Goal: Communication & Community: Answer question/provide support

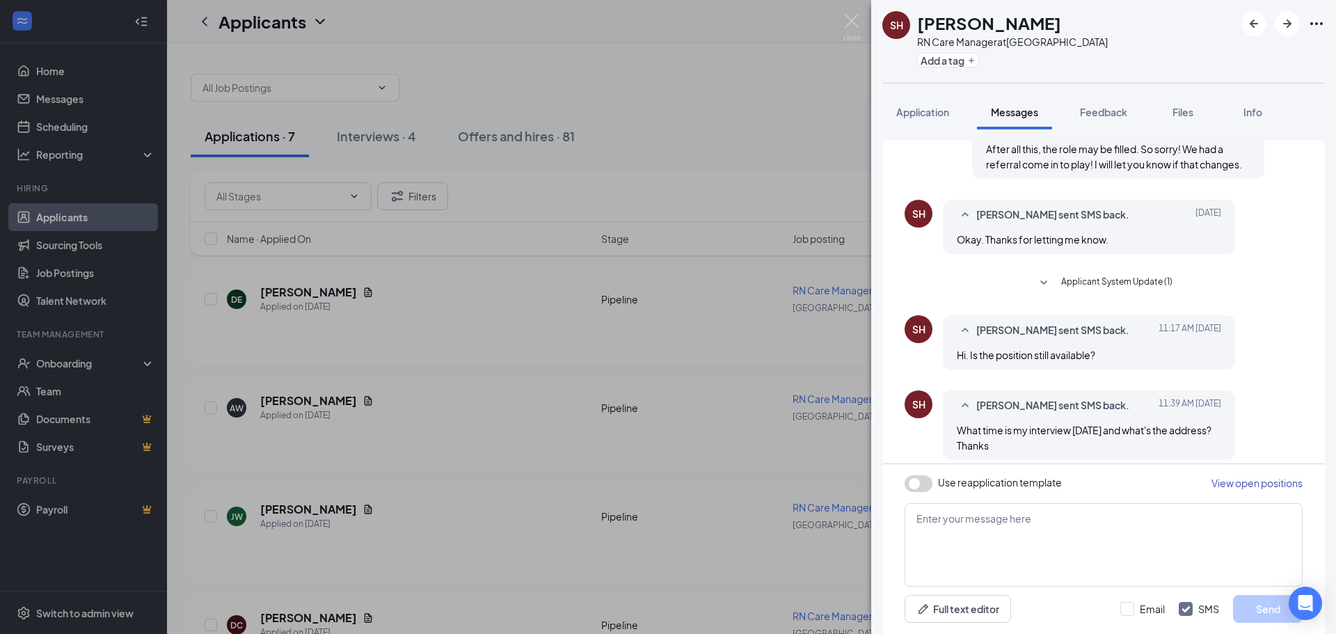
scroll to position [526, 0]
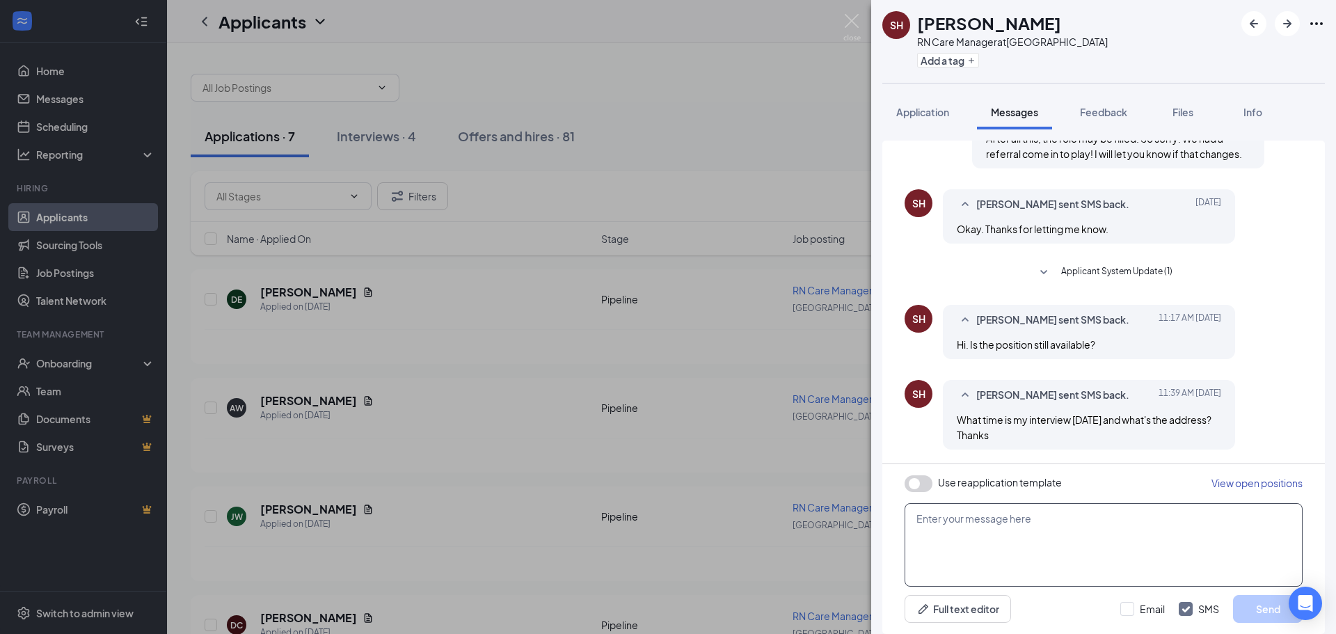
click at [1046, 540] on textarea at bounding box center [1103, 544] width 398 height 83
type textarea "Hi the position is no longer available but we are looking for prn nurses to joi…"
click at [1265, 607] on button "Send" at bounding box center [1268, 609] width 70 height 28
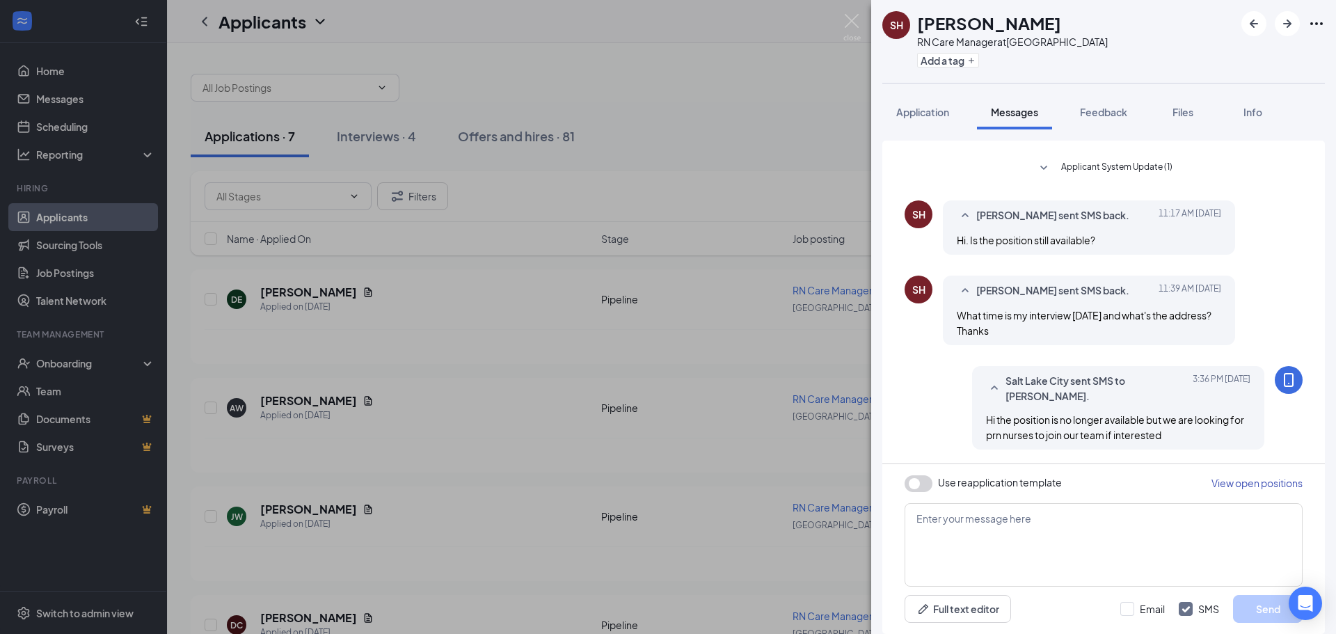
click at [555, 176] on div "SH [PERSON_NAME] RN Care Manager at [GEOGRAPHIC_DATA] Add a tag Application Mes…" at bounding box center [668, 317] width 1336 height 634
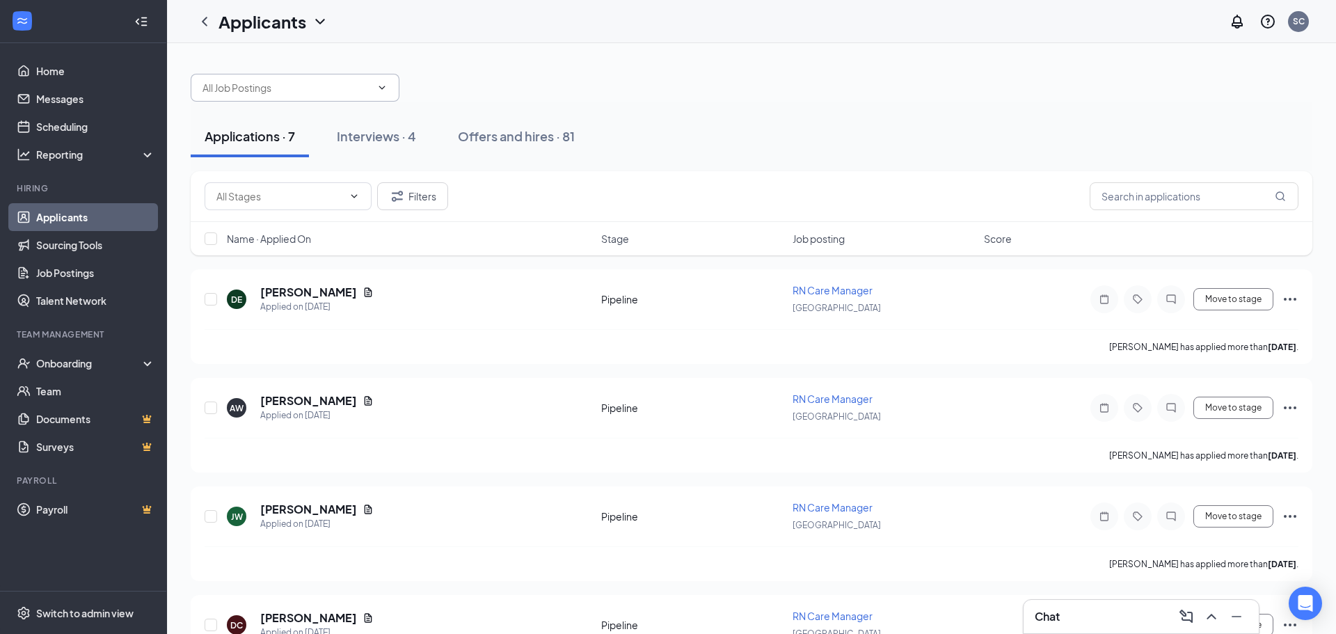
click at [351, 91] on input "text" at bounding box center [286, 87] width 168 height 15
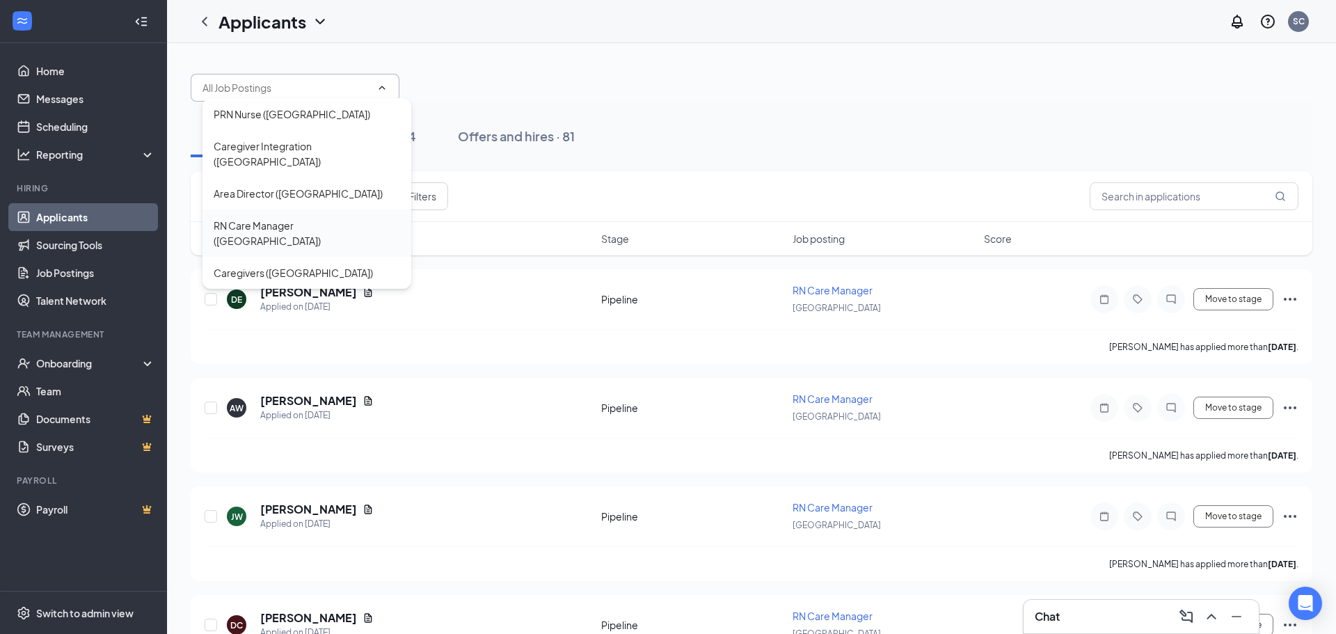
click at [349, 218] on div "RN Care Manager ([GEOGRAPHIC_DATA])" at bounding box center [306, 232] width 209 height 47
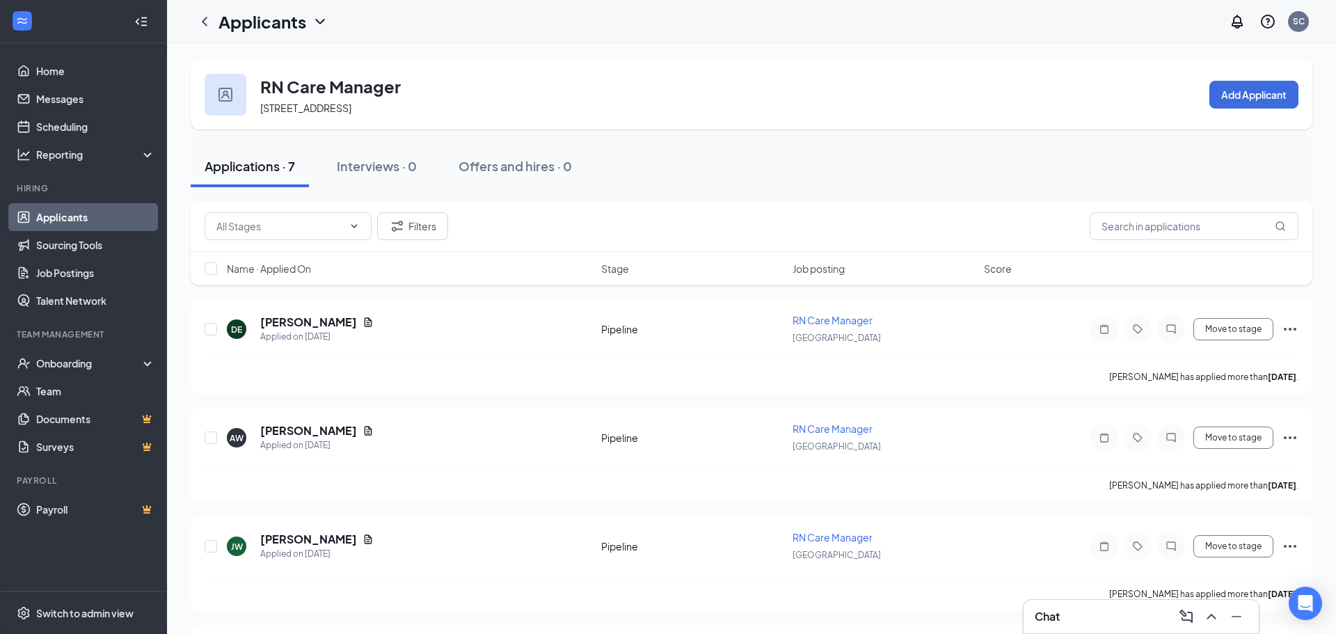
click at [219, 101] on img at bounding box center [225, 95] width 14 height 14
click at [145, 156] on icon at bounding box center [150, 156] width 11 height 0
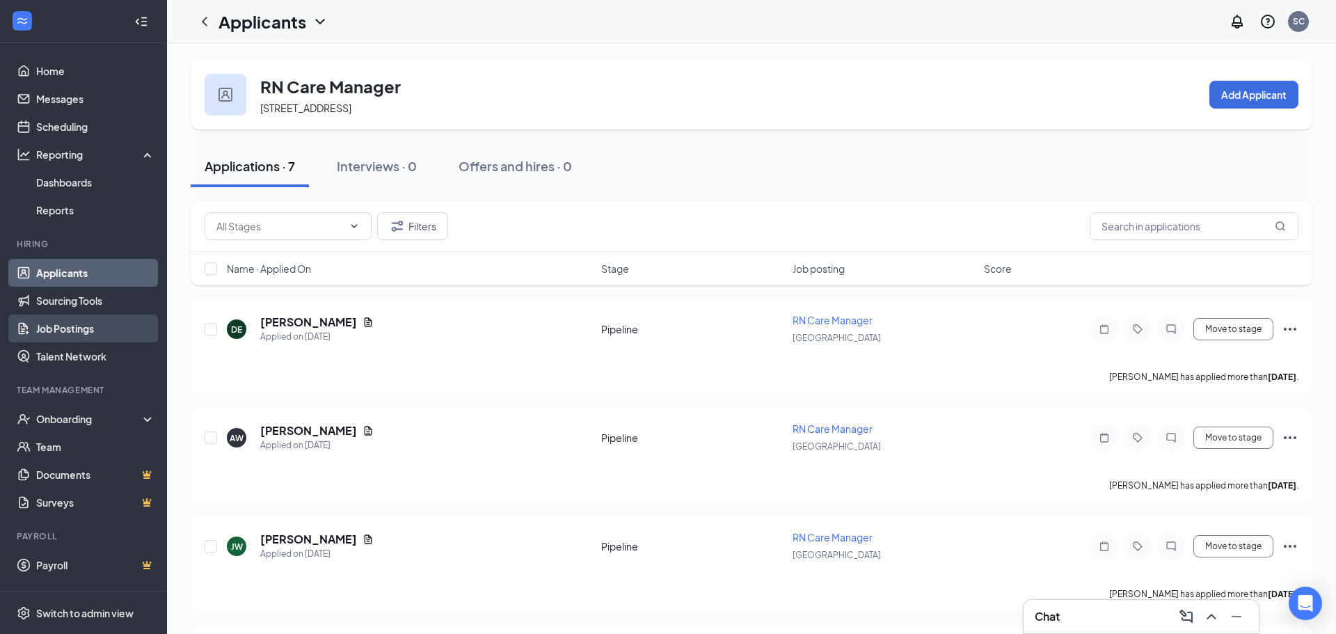
click at [111, 320] on link "Job Postings" at bounding box center [95, 328] width 119 height 28
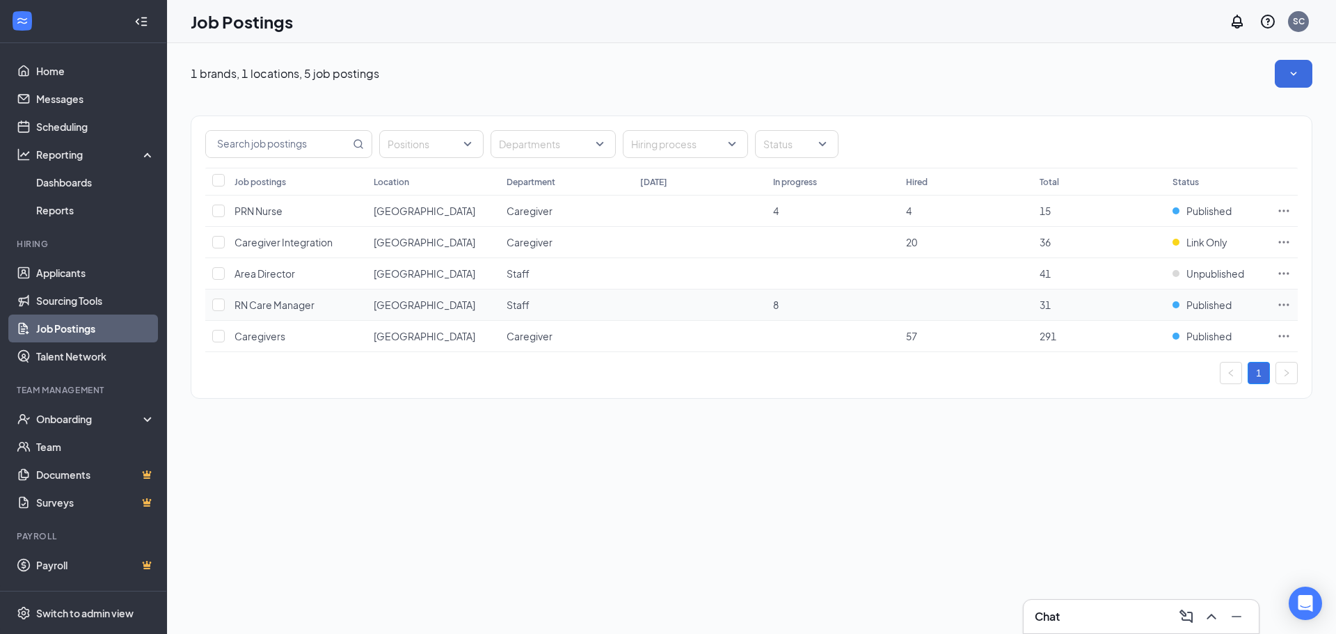
click at [1282, 304] on icon "Ellipses" at bounding box center [1284, 305] width 14 height 14
click at [975, 427] on div "1 brands, 1 locations, 5 job postings Positions Departments Hiring process Stat…" at bounding box center [751, 236] width 1169 height 386
click at [73, 420] on div "Onboarding" at bounding box center [89, 419] width 107 height 14
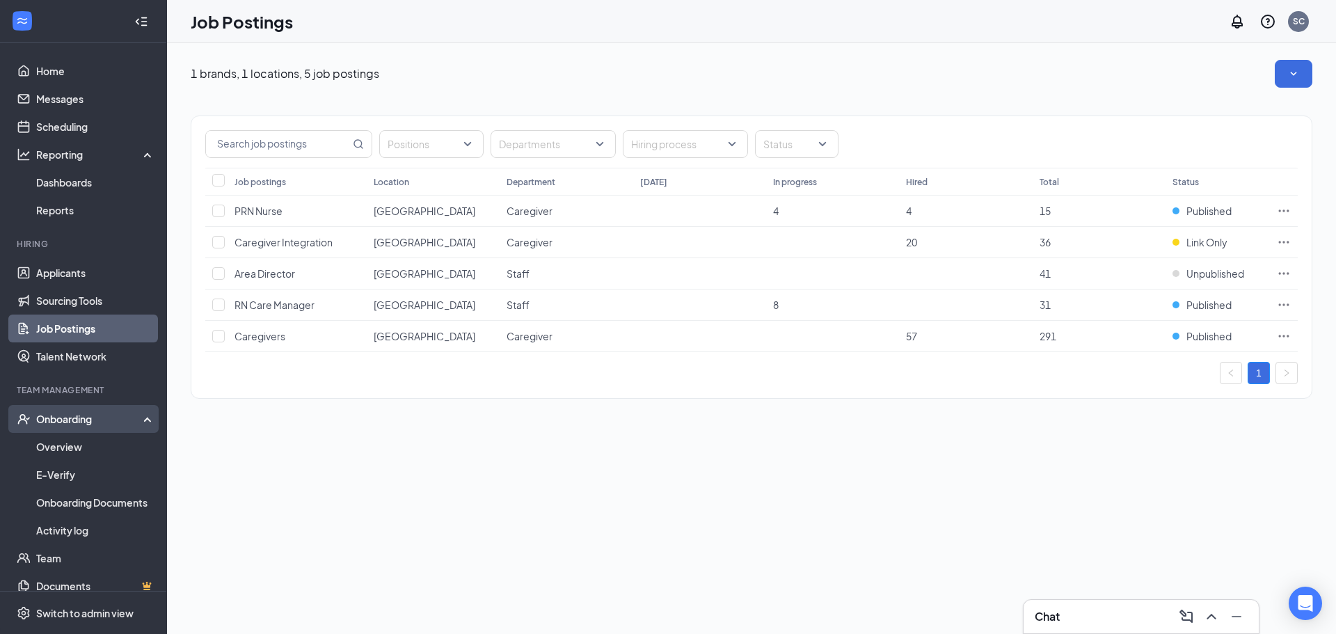
click at [145, 417] on icon at bounding box center [150, 417] width 11 height 0
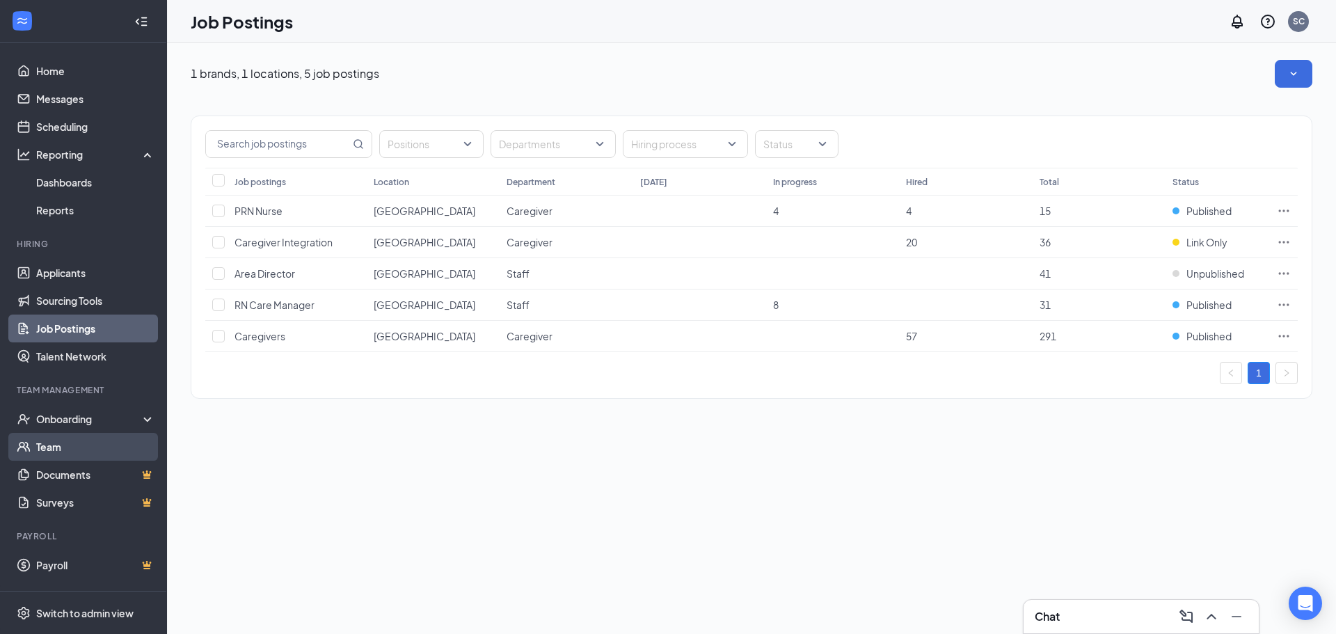
click at [134, 445] on link "Team" at bounding box center [95, 447] width 119 height 28
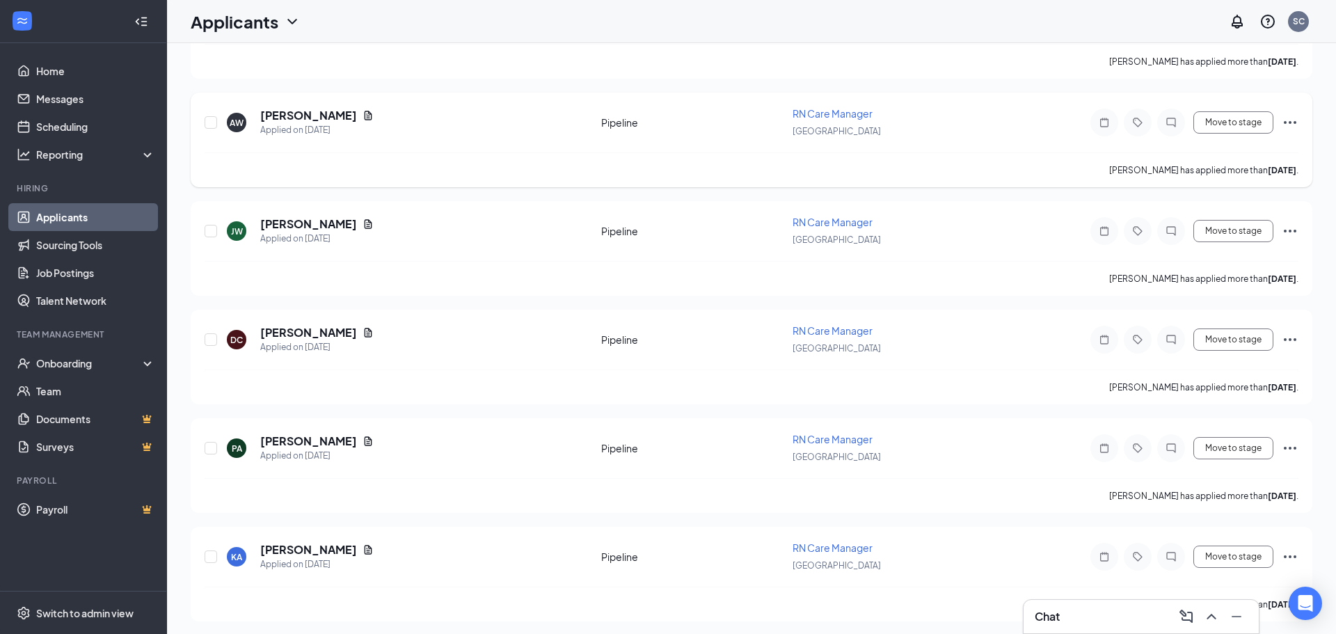
scroll to position [393, 0]
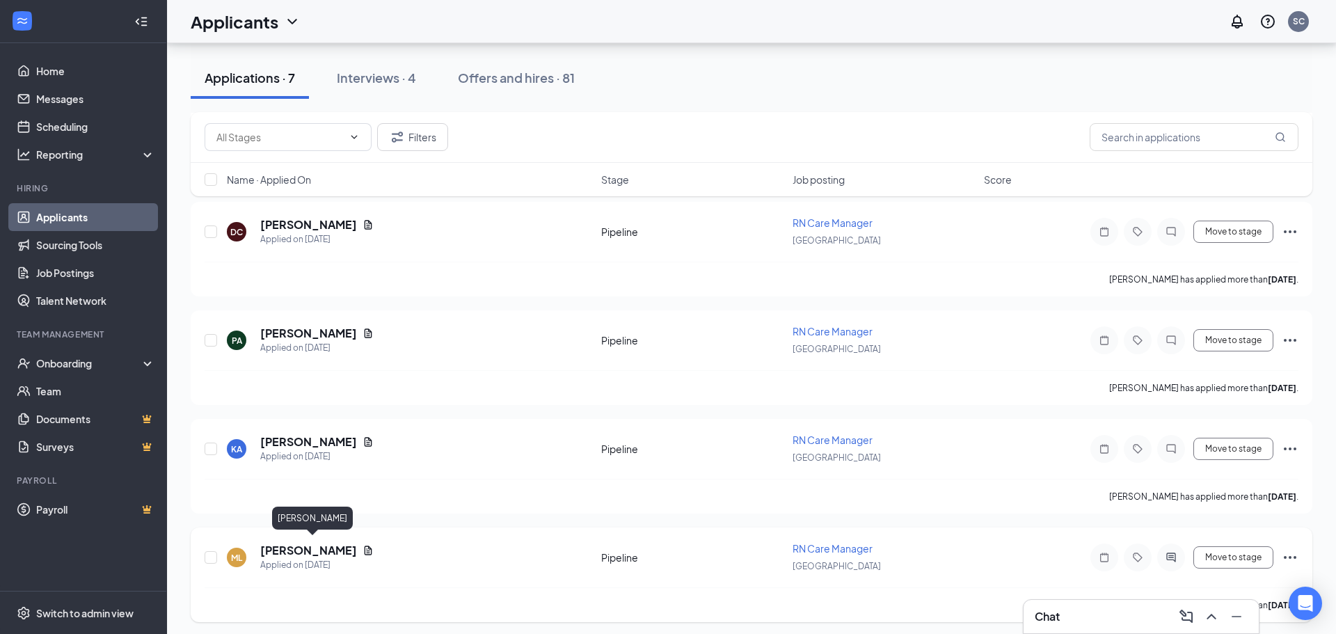
click at [350, 548] on h5 "[PERSON_NAME]" at bounding box center [308, 550] width 97 height 15
